Goal: Task Accomplishment & Management: Complete application form

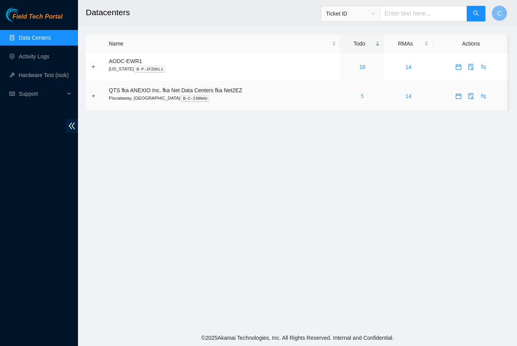
click at [363, 97] on link "5" at bounding box center [361, 96] width 3 height 6
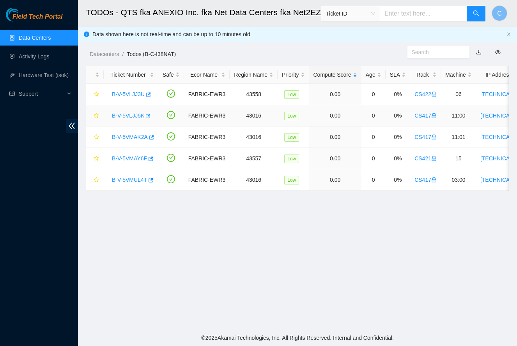
click at [129, 118] on link "B-V-5VLJJ5K" at bounding box center [128, 116] width 32 height 6
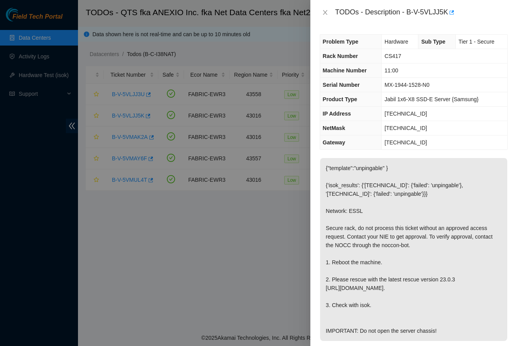
drag, startPoint x: 325, startPoint y: 14, endPoint x: 275, endPoint y: 20, distance: 50.2
click at [324, 14] on icon "close" at bounding box center [325, 12] width 6 height 6
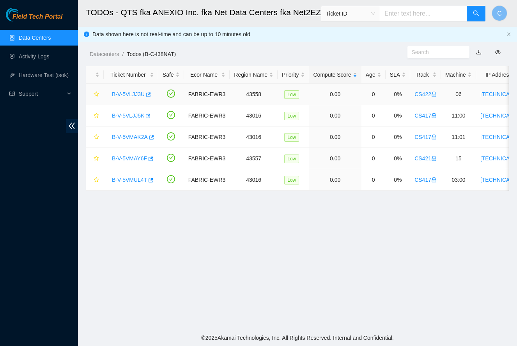
click at [127, 92] on link "B-V-5VLJJ3U" at bounding box center [128, 94] width 33 height 6
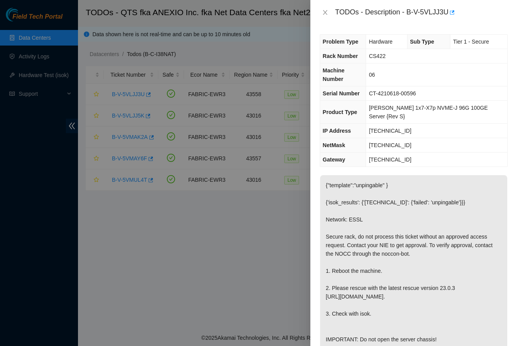
drag, startPoint x: 322, startPoint y: 9, endPoint x: 256, endPoint y: 71, distance: 90.7
click at [323, 9] on button "Close" at bounding box center [324, 12] width 11 height 7
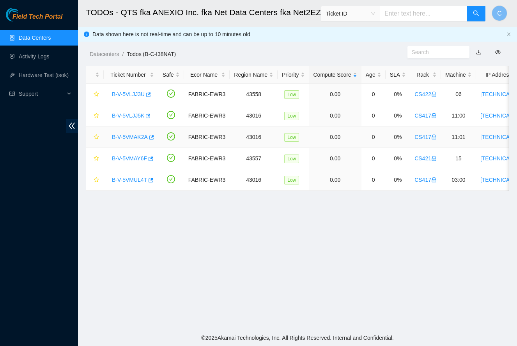
click at [128, 137] on link "B-V-5VMAK2A" at bounding box center [130, 137] width 36 height 6
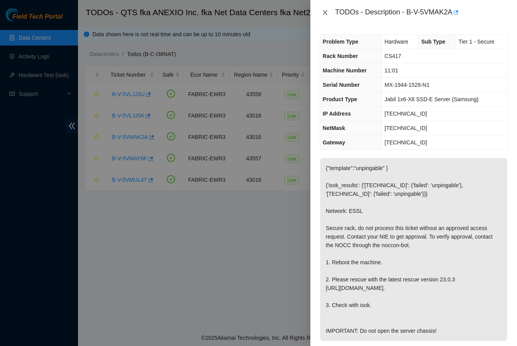
click at [323, 14] on icon "close" at bounding box center [325, 12] width 4 height 5
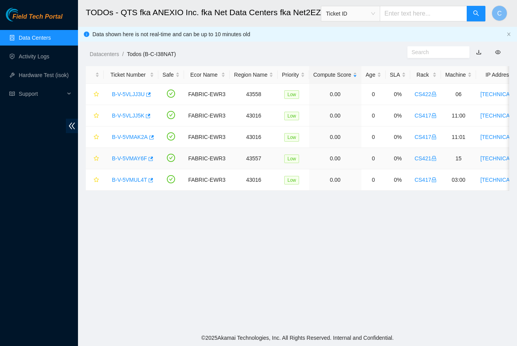
click at [127, 159] on link "B-V-5VMAY6F" at bounding box center [129, 158] width 35 height 6
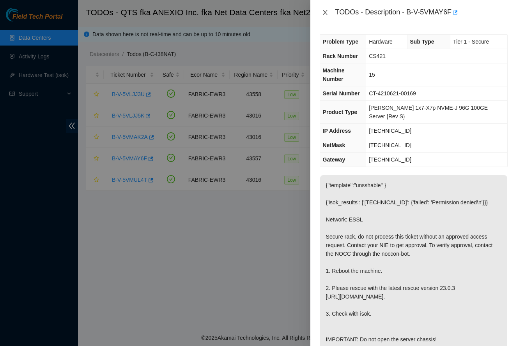
click at [322, 12] on icon "close" at bounding box center [325, 12] width 6 height 6
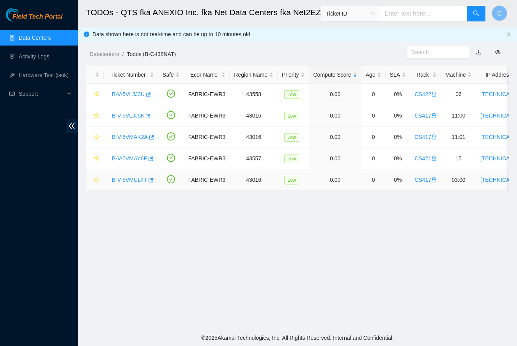
click at [122, 182] on link "B-V-5VMUL4T" at bounding box center [129, 180] width 35 height 6
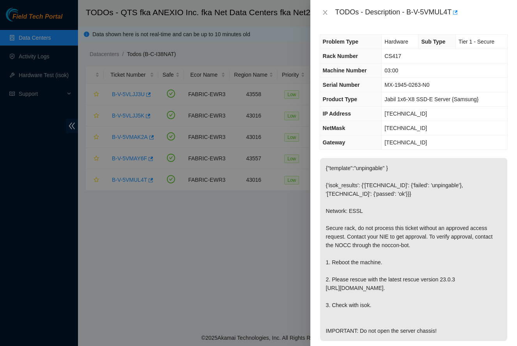
drag, startPoint x: 326, startPoint y: 11, endPoint x: 241, endPoint y: 37, distance: 88.8
click at [323, 12] on icon "close" at bounding box center [325, 12] width 6 height 6
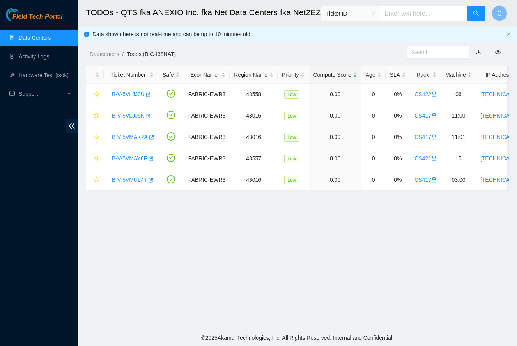
click at [51, 41] on link "Data Centers" at bounding box center [35, 38] width 32 height 6
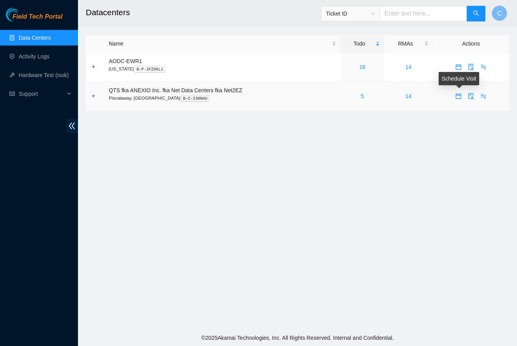
click at [457, 96] on icon "calendar" at bounding box center [458, 96] width 6 height 6
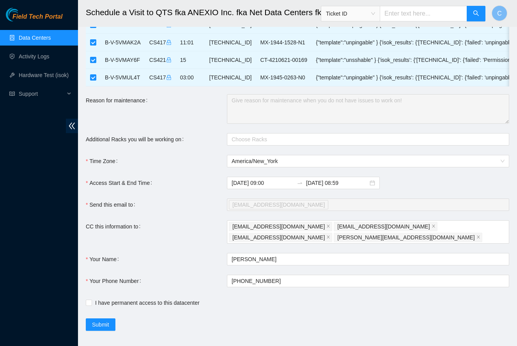
scroll to position [70, 0]
click at [90, 300] on input "I have permanent access to this datacenter" at bounding box center [88, 302] width 5 height 5
checkbox input "true"
click at [106, 321] on span "Submit" at bounding box center [100, 325] width 17 height 9
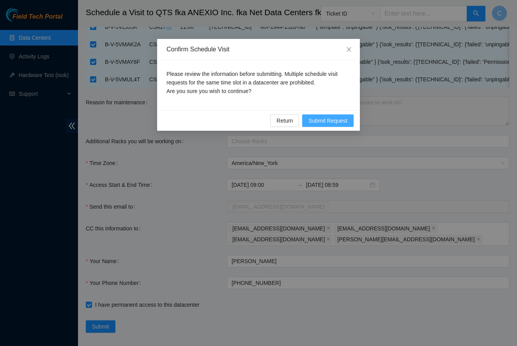
click at [323, 121] on span "Submit Request" at bounding box center [327, 120] width 39 height 9
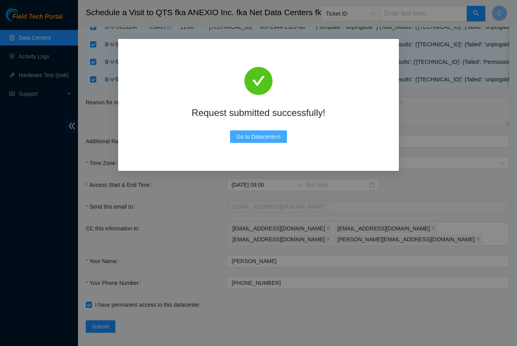
click at [261, 136] on span "Go to Datacenters" at bounding box center [258, 136] width 44 height 9
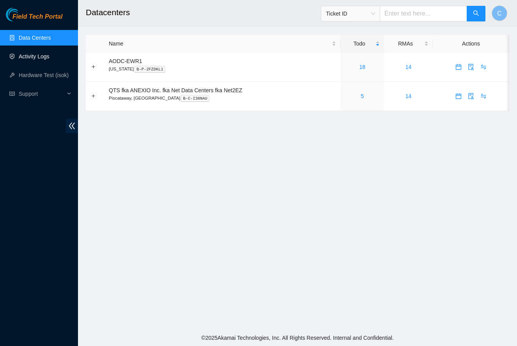
click at [38, 58] on link "Activity Logs" at bounding box center [34, 56] width 31 height 6
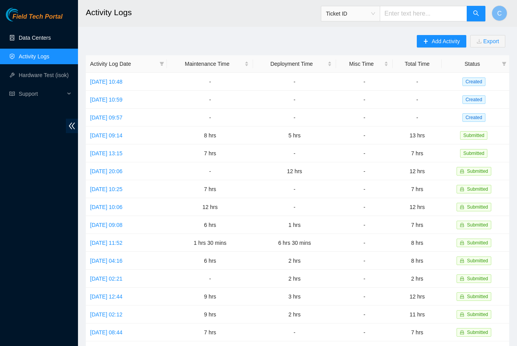
click at [37, 39] on link "Data Centers" at bounding box center [35, 38] width 32 height 6
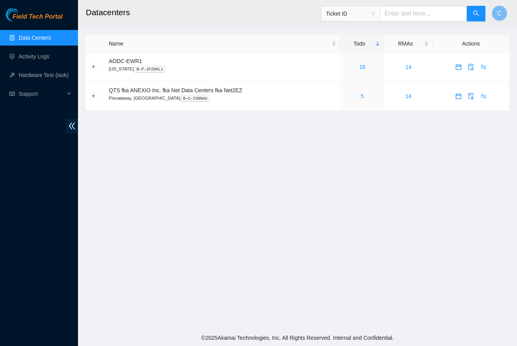
click at [199, 155] on main "Datacenters Ticket ID C Name Todo RMAs Actions AODC-EWR1 [US_STATE] B-P-2FZDKL1…" at bounding box center [297, 165] width 439 height 330
